Goal: Check status

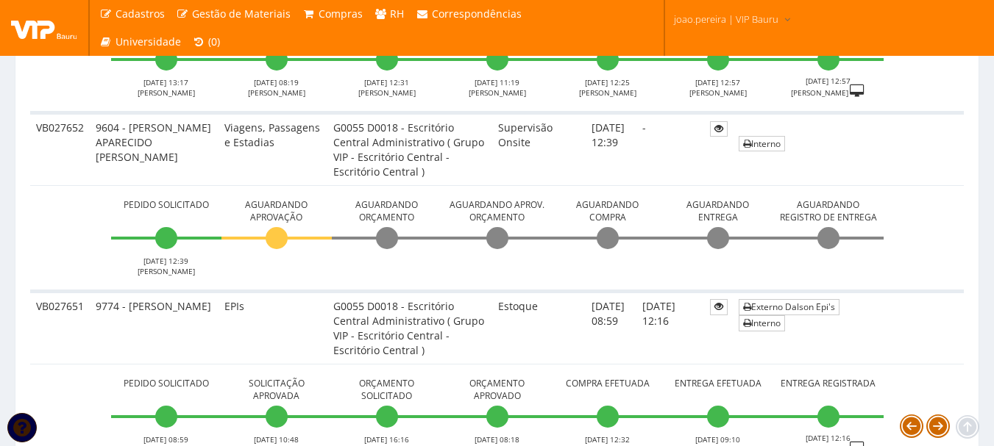
scroll to position [662, 0]
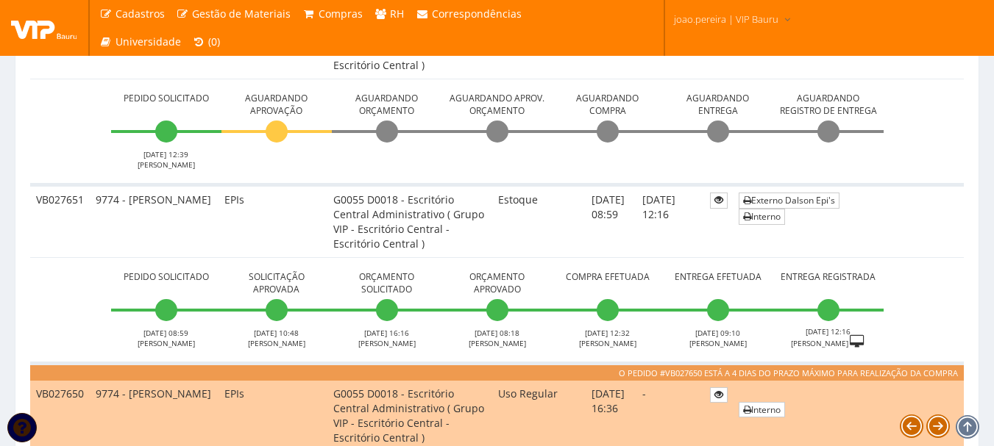
click at [295, 157] on li "Aguardando Aprovação" at bounding box center [276, 129] width 110 height 81
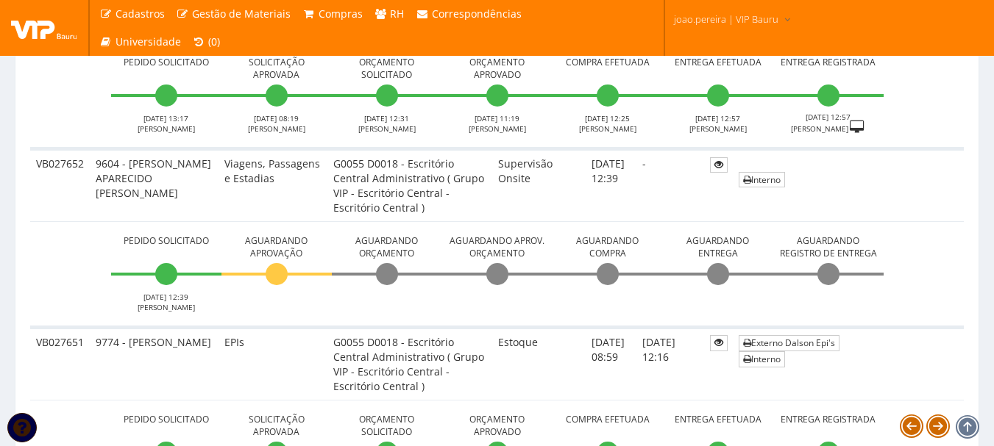
scroll to position [515, 0]
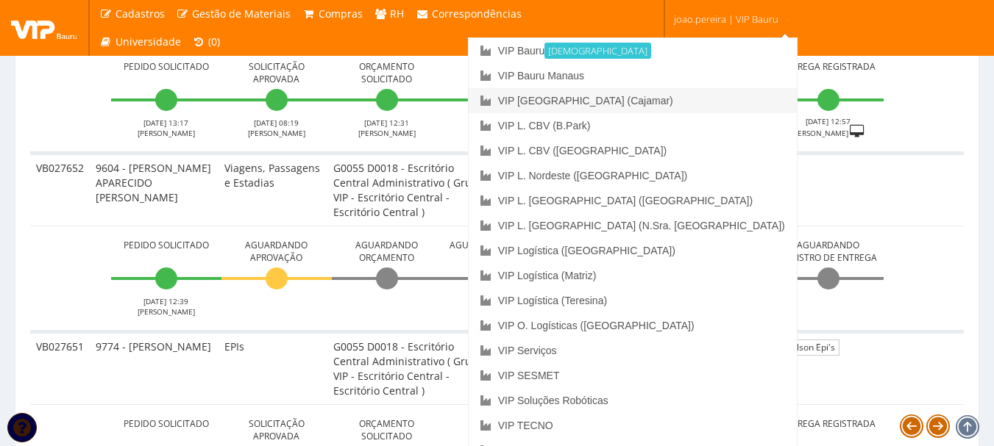
click at [691, 99] on link "VIP [GEOGRAPHIC_DATA] (Cajamar)" at bounding box center [632, 100] width 328 height 25
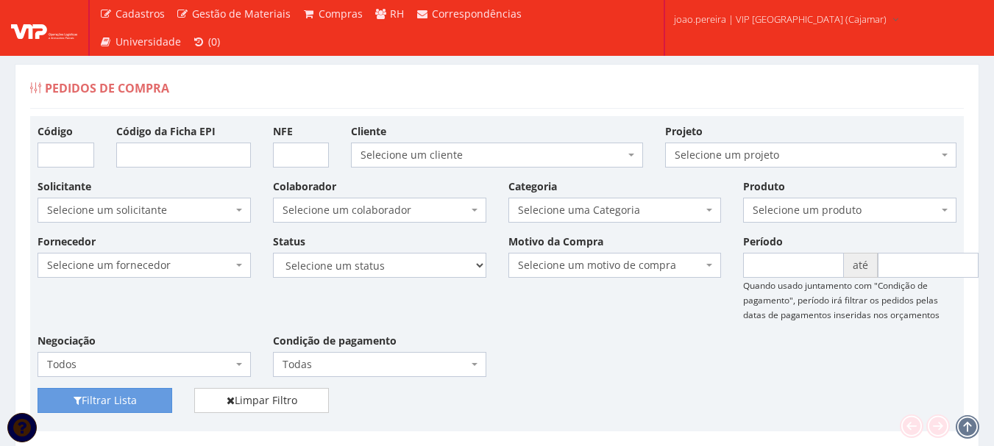
click at [624, 338] on div "Fornecedor Selecione um fornecedor ******** ******** 1000 MARCAS [GEOGRAPHIC_DA…" at bounding box center [496, 311] width 941 height 154
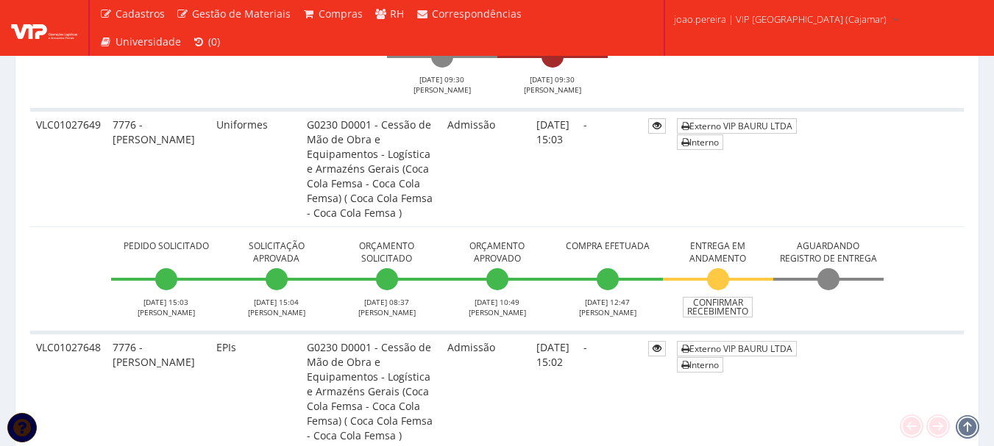
scroll to position [1397, 0]
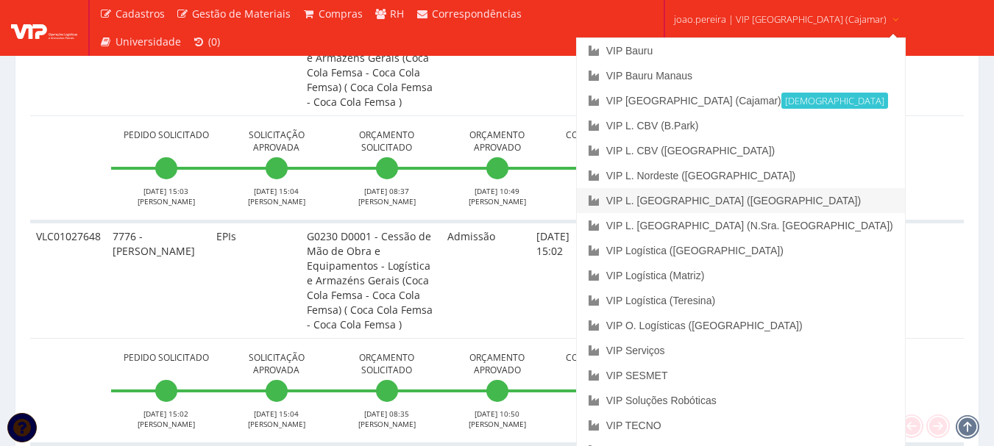
click at [760, 200] on link "VIP L. [GEOGRAPHIC_DATA] ([GEOGRAPHIC_DATA])" at bounding box center [741, 200] width 328 height 25
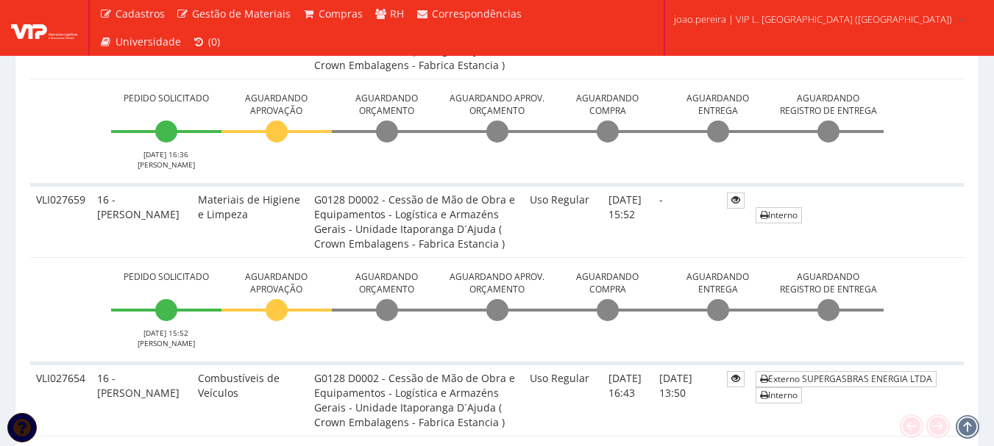
scroll to position [883, 0]
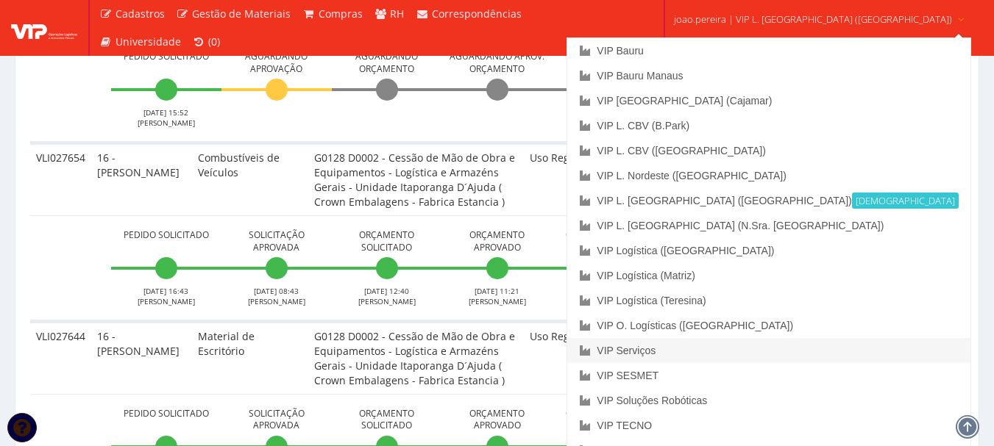
click at [730, 349] on link "VIP Serviços" at bounding box center [768, 350] width 402 height 25
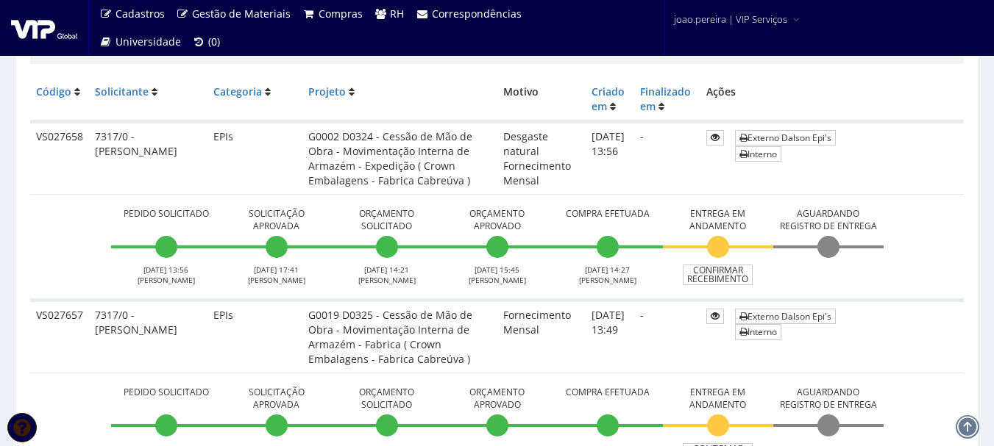
scroll to position [441, 0]
